Goal: Task Accomplishment & Management: Manage account settings

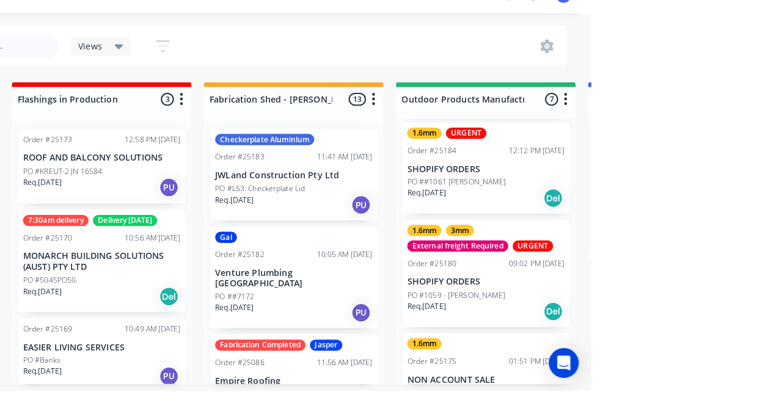
scroll to position [380, 0]
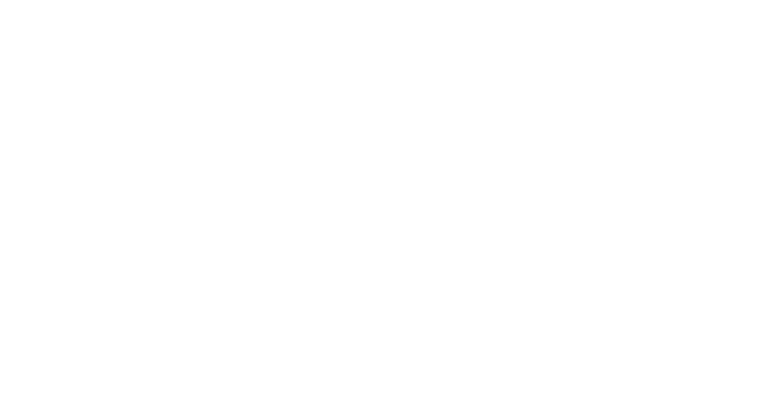
scroll to position [0, 0]
click at [167, 116] on button "Collaborate" at bounding box center [109, 107] width 116 height 31
click at [583, 59] on button "Close" at bounding box center [561, 68] width 45 height 20
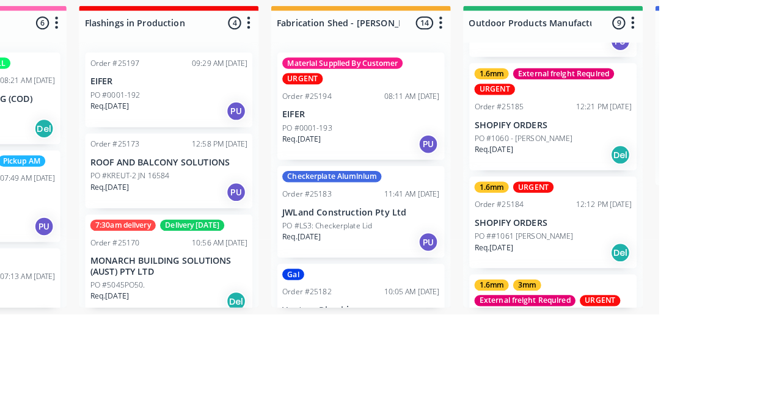
scroll to position [281, 0]
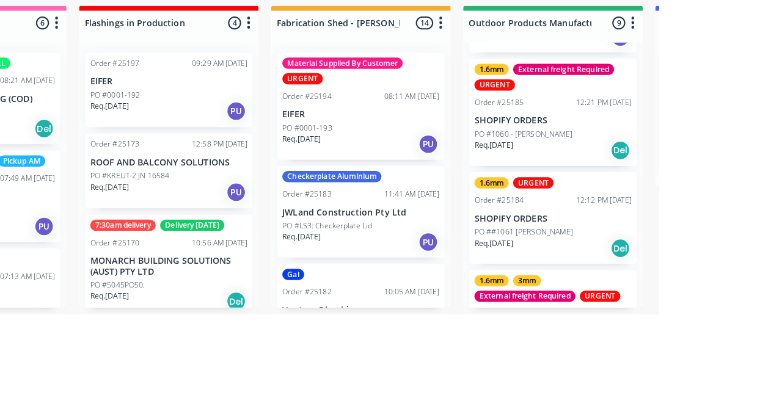
click at [703, 305] on div "1.6mm URGENT Order #25184 12:12 PM 10/10/25 SHOPIFY ORDERS PO ##1061 Adrian Rof…" at bounding box center [679, 312] width 164 height 90
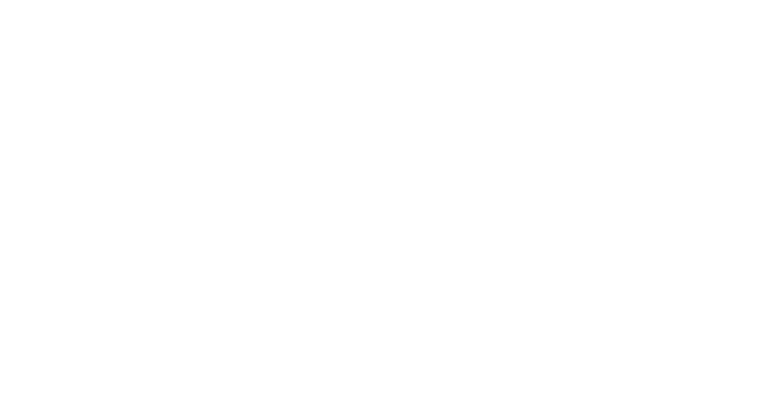
click at [583, 61] on button "Close" at bounding box center [561, 68] width 45 height 20
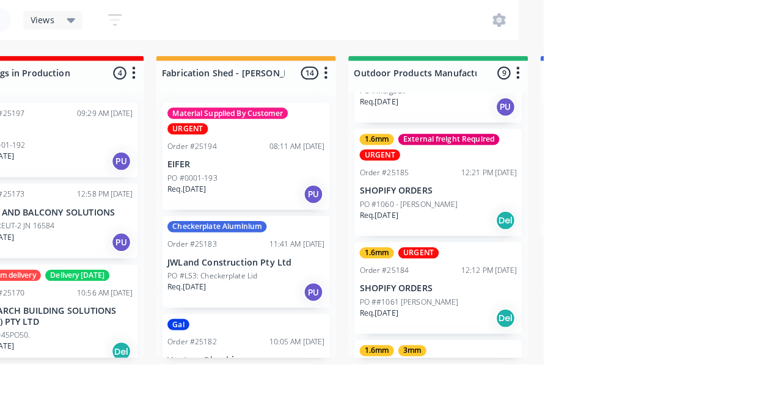
scroll to position [252, 0]
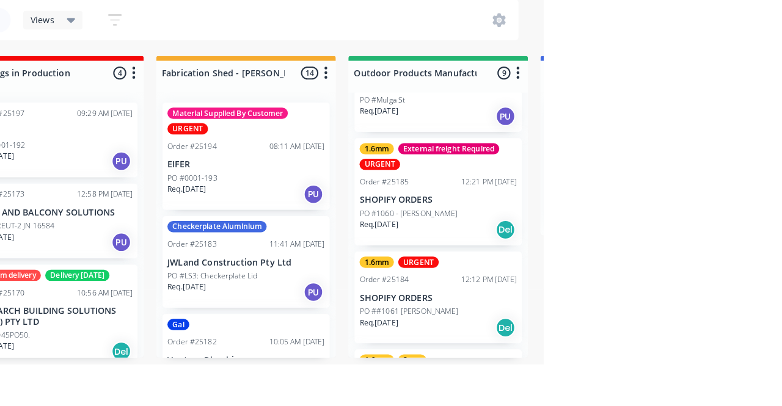
click at [695, 367] on div "Req. 10/10/25 Del" at bounding box center [679, 370] width 154 height 21
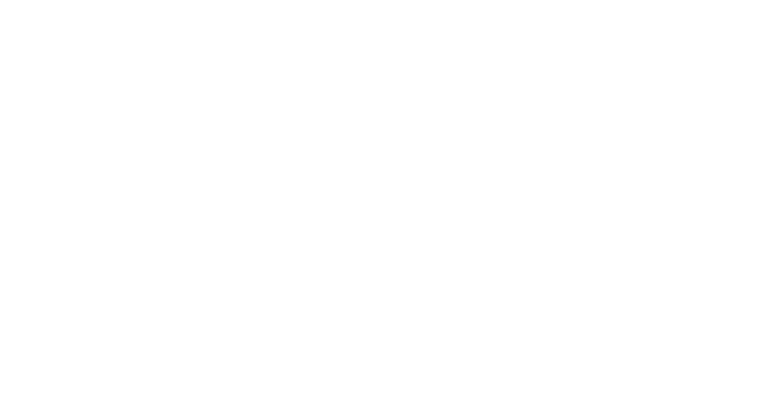
click at [583, 76] on button "Close" at bounding box center [561, 68] width 45 height 20
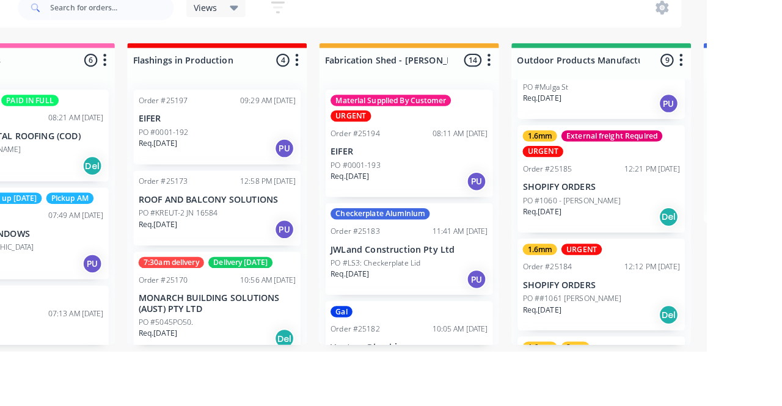
click at [680, 343] on p "SHOPIFY ORDERS" at bounding box center [679, 341] width 154 height 10
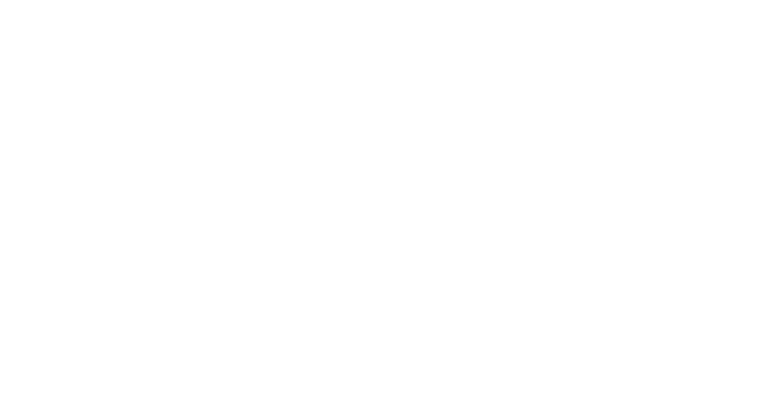
click at [527, 125] on button "Add team member" at bounding box center [482, 122] width 90 height 16
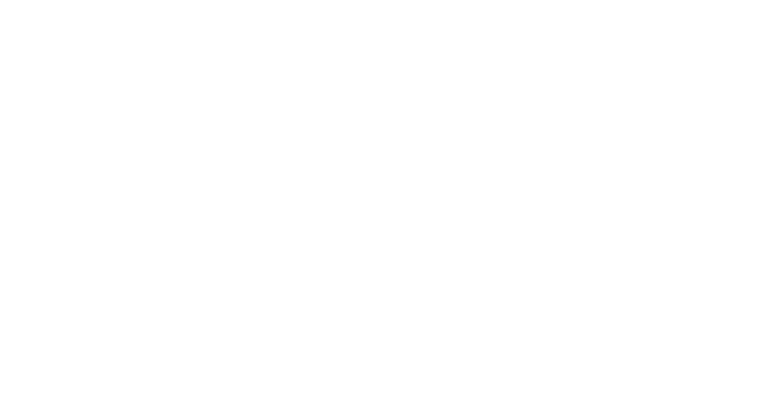
click at [430, 207] on div "Required 10/10/25" at bounding box center [395, 161] width 67 height 129
click at [583, 66] on button "Close" at bounding box center [561, 68] width 45 height 20
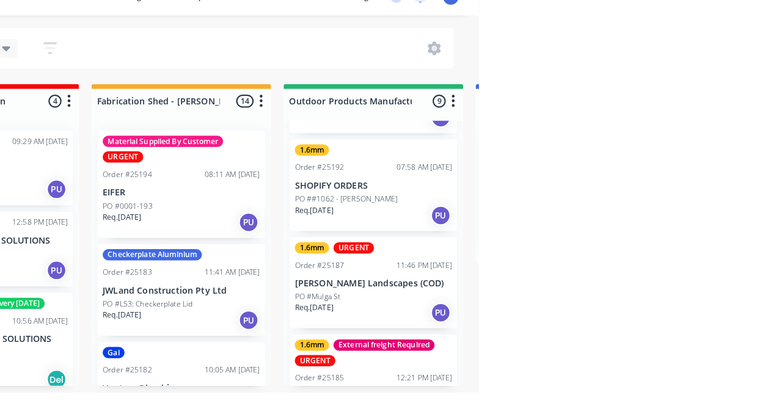
scroll to position [86, 0]
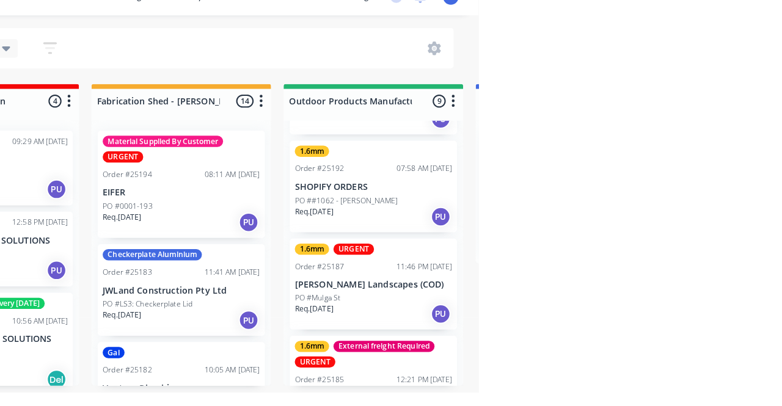
click at [700, 304] on p "[PERSON_NAME] Landscapes (COD)" at bounding box center [679, 301] width 154 height 10
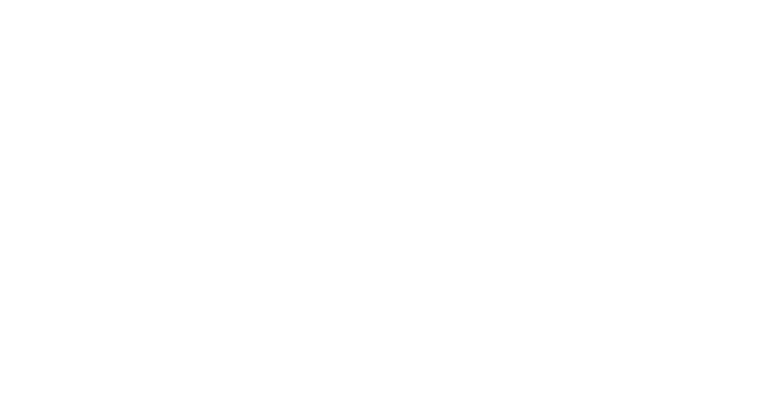
click at [583, 72] on button "Close" at bounding box center [561, 68] width 45 height 20
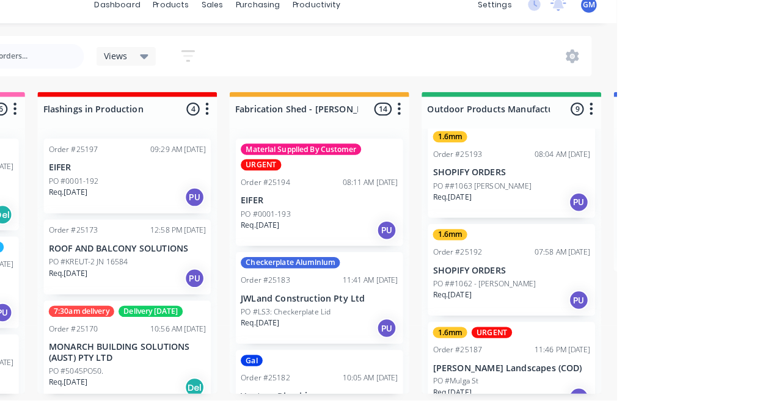
scroll to position [11, 0]
click at [687, 281] on p "SHOPIFY ORDERS" at bounding box center [679, 280] width 154 height 10
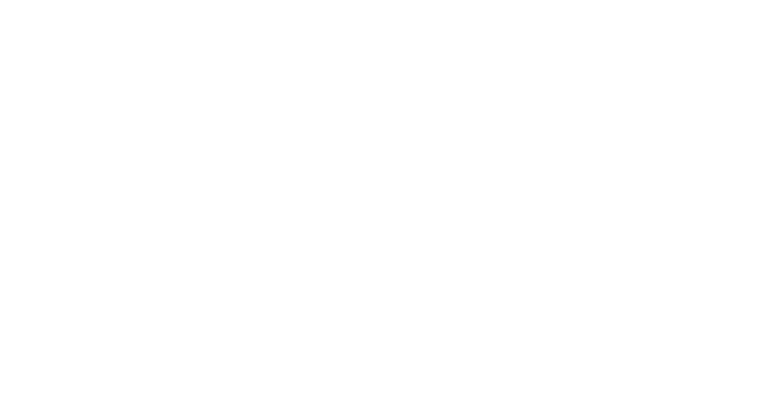
click at [527, 120] on button "Add team member" at bounding box center [482, 122] width 90 height 16
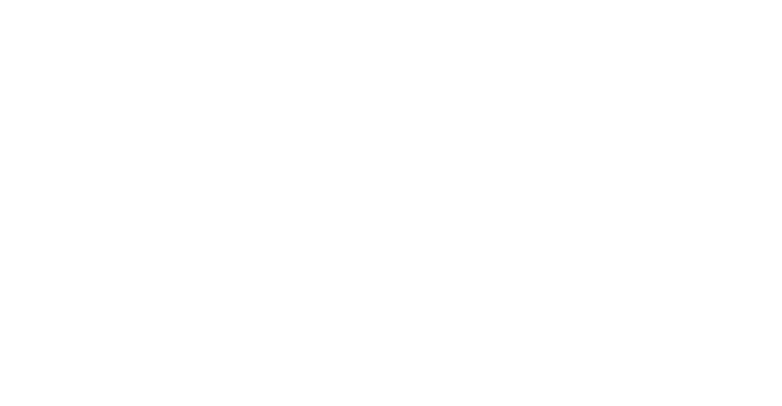
click at [430, 205] on div "Required 13/10/25" at bounding box center [395, 161] width 67 height 129
click at [781, 48] on div "Order details Collaborate Checklists 0/0 Tracking Linked Orders Timeline Profit…" at bounding box center [391, 203] width 782 height 406
click at [737, 83] on div "Order #25192 - SHOPIFY ORDERS Close Options Edit Order" at bounding box center [458, 68] width 557 height 38
click at [583, 68] on button "Close" at bounding box center [561, 68] width 45 height 20
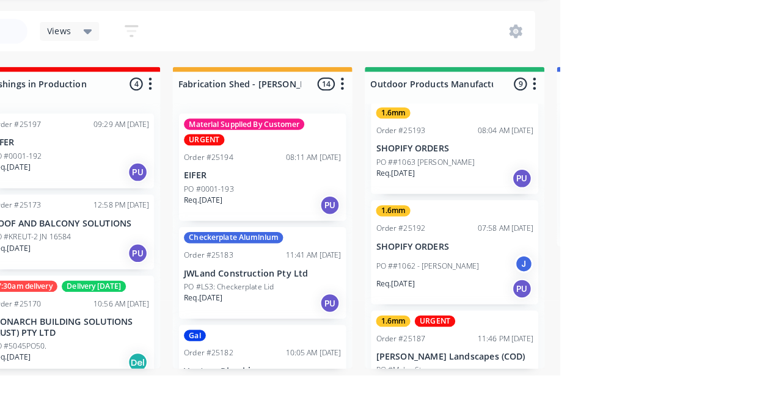
scroll to position [0, 0]
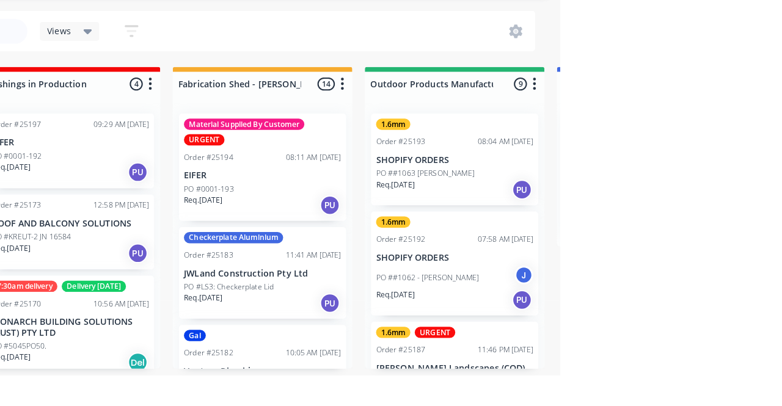
click at [667, 200] on div "1.6mm Order #25193 08:04 AM 13/10/25 SHOPIFY ORDERS PO ##1063 John Moss Req. 13…" at bounding box center [679, 195] width 164 height 90
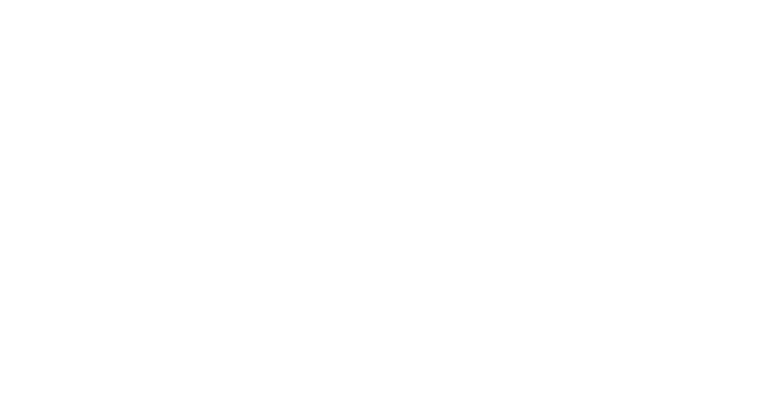
click at [583, 73] on button "Close" at bounding box center [561, 68] width 45 height 20
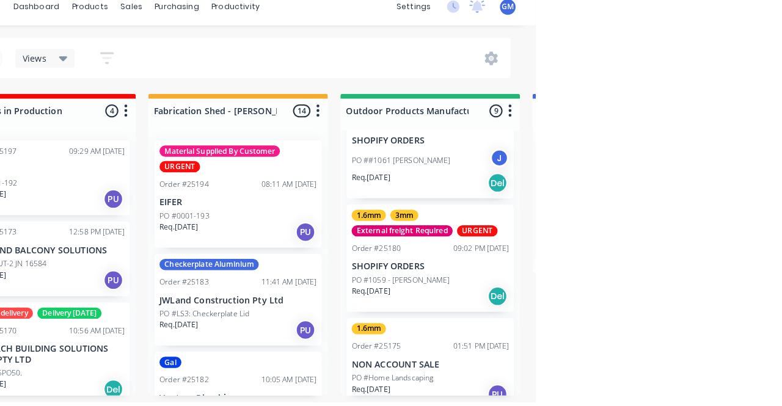
scroll to position [452, 0]
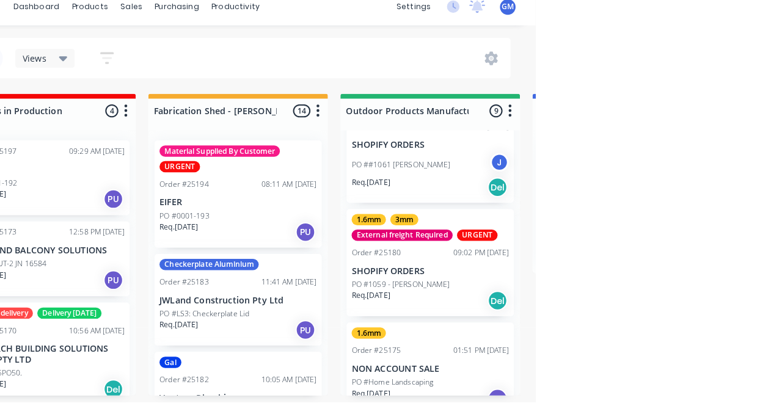
click at [660, 274] on p "SHOPIFY ORDERS" at bounding box center [679, 277] width 154 height 10
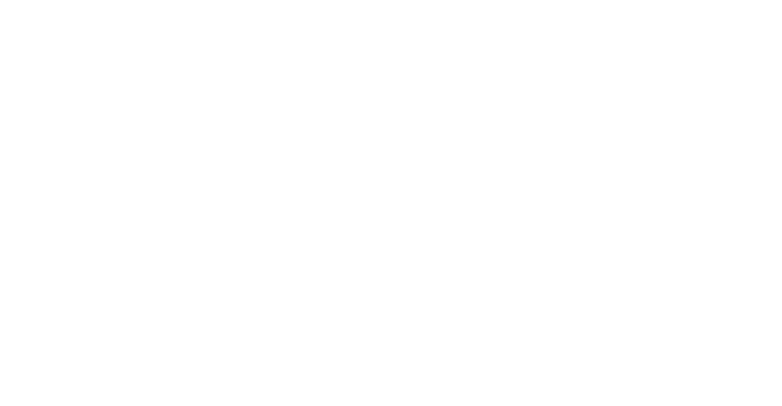
scroll to position [0, 0]
click at [583, 65] on button "Close" at bounding box center [561, 68] width 45 height 20
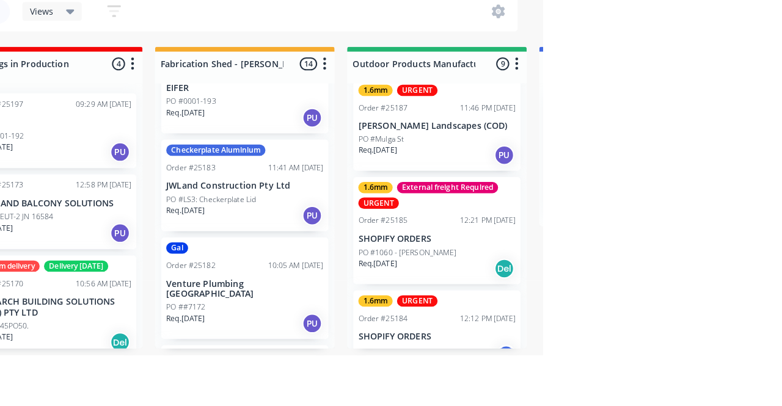
scroll to position [216, 0]
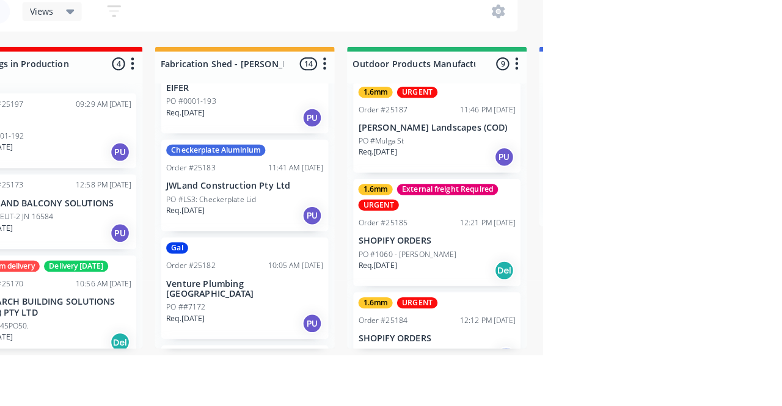
click at [672, 320] on div "Req. 10/10/25 Del" at bounding box center [679, 323] width 154 height 21
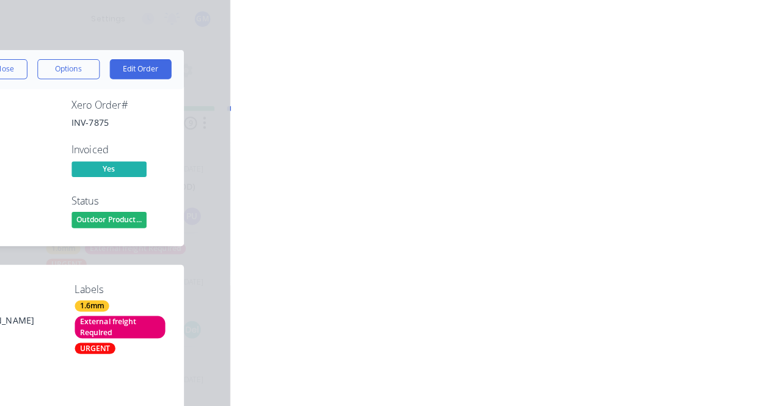
click at [128, 101] on div "Collaborate" at bounding box center [103, 106] width 48 height 11
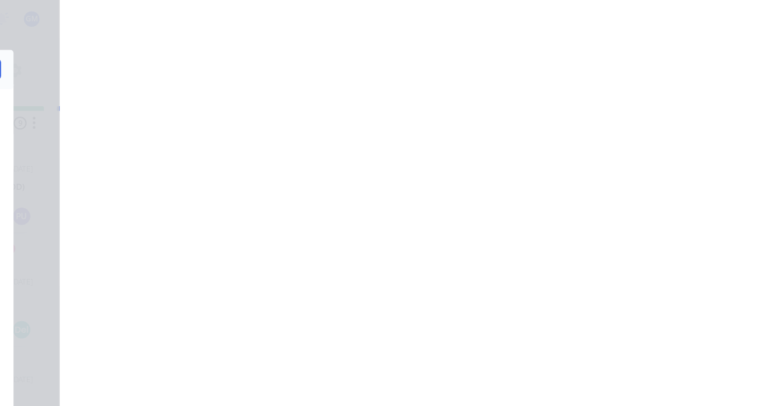
click at [312, 234] on div at bounding box center [273, 252] width 77 height 56
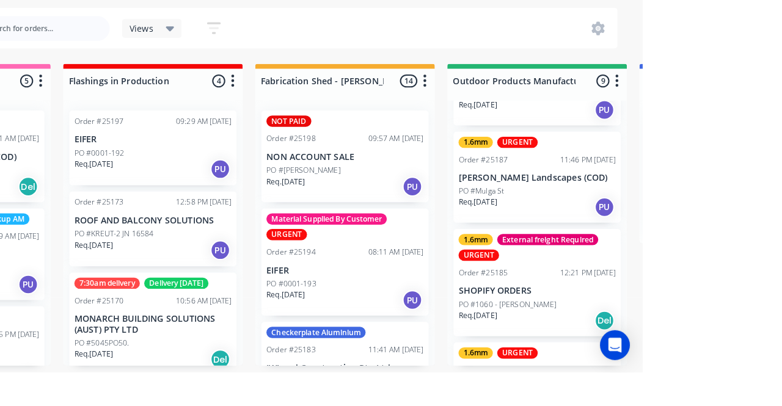
scroll to position [148, 0]
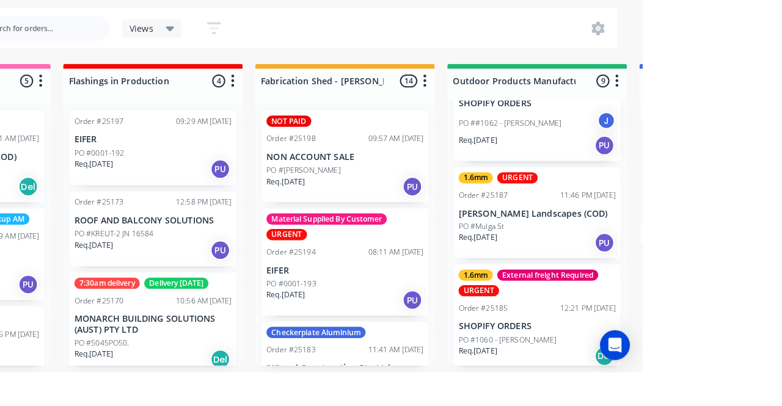
click at [677, 249] on p "[PERSON_NAME] Landscapes (COD)" at bounding box center [679, 251] width 154 height 10
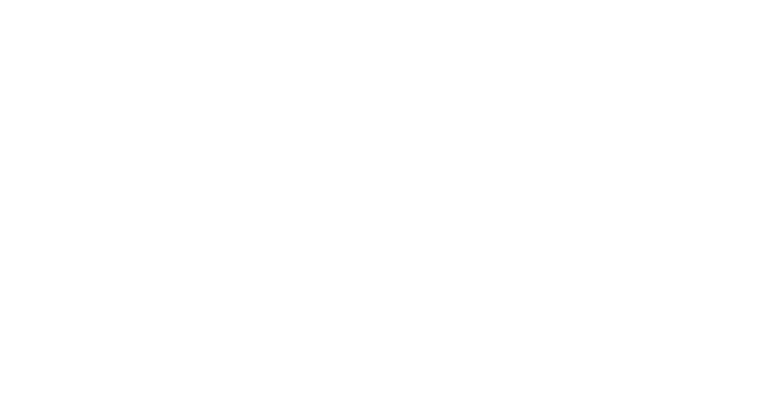
click at [708, 258] on div "URGENT" at bounding box center [688, 256] width 40 height 11
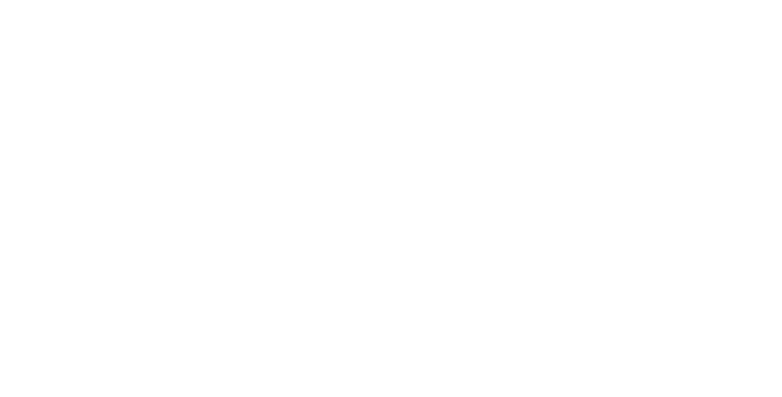
type input "Cut"
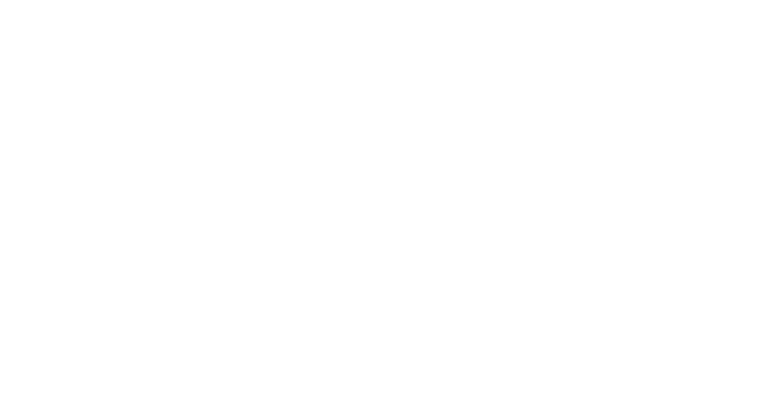
click at [664, 258] on div "1.6mm" at bounding box center [647, 256] width 34 height 11
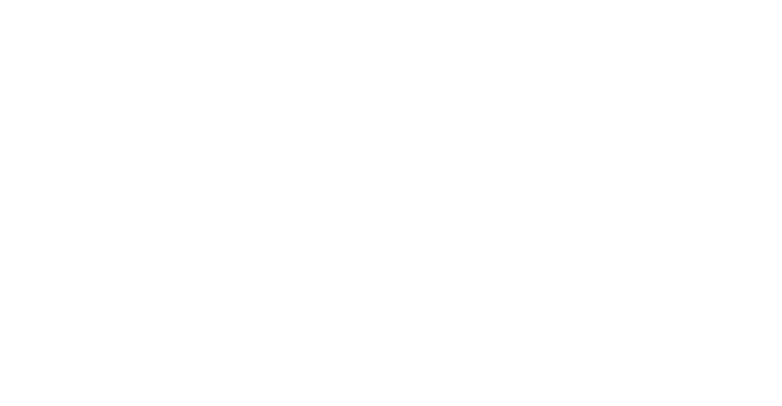
click at [430, 175] on div "Required 10/10/25" at bounding box center [395, 139] width 67 height 85
click at [583, 58] on button "Close" at bounding box center [561, 68] width 45 height 20
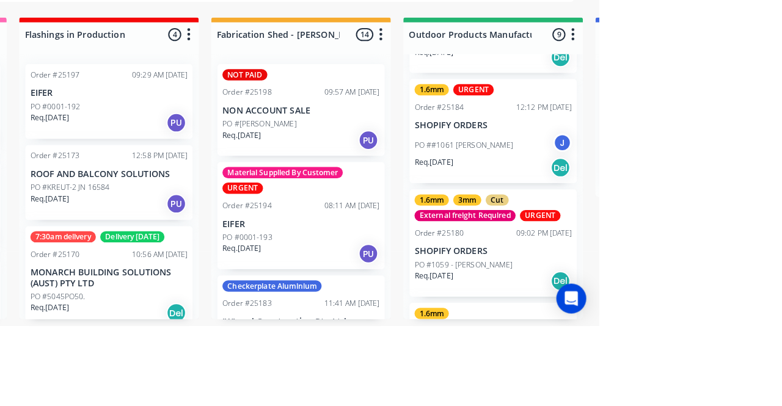
scroll to position [399, 0]
